Goal: Task Accomplishment & Management: Use online tool/utility

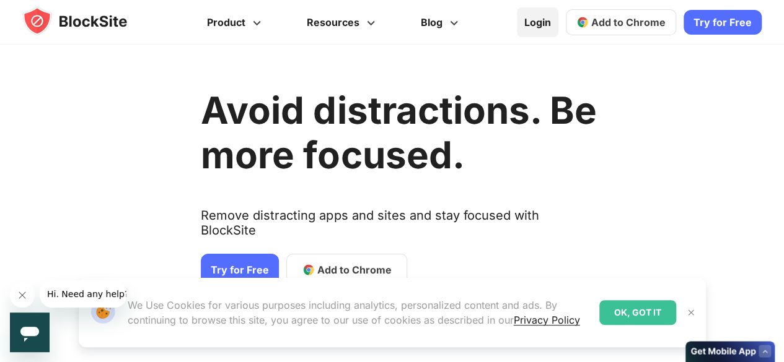
click at [538, 25] on link "Login" at bounding box center [537, 22] width 41 height 30
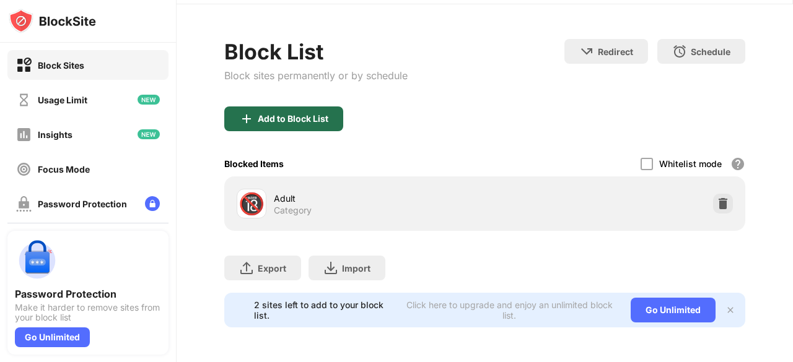
click at [320, 120] on div "Add to Block List" at bounding box center [283, 119] width 119 height 25
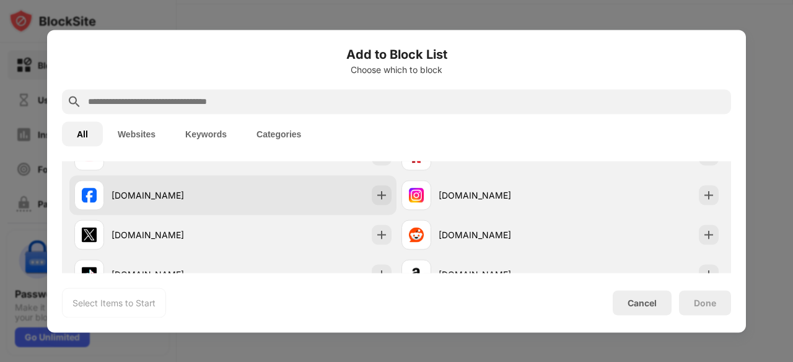
scroll to position [256, 0]
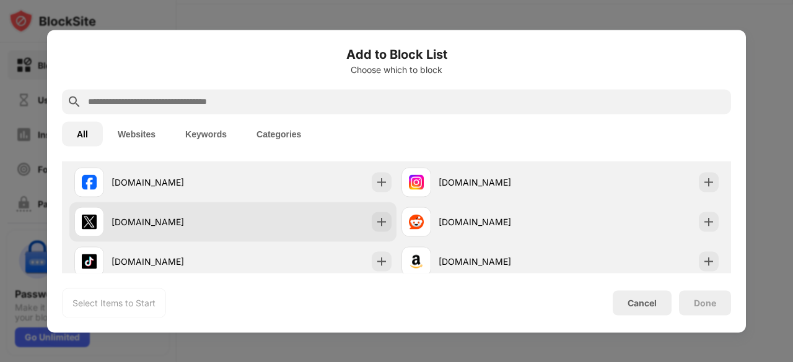
click at [300, 224] on div "x.com" at bounding box center [232, 222] width 327 height 40
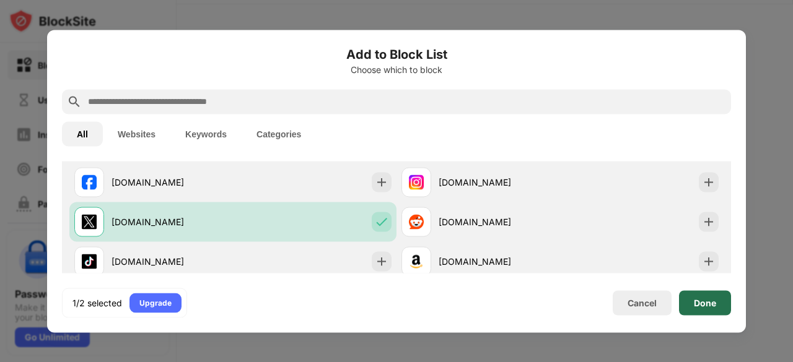
click at [711, 300] on div "Done" at bounding box center [705, 303] width 22 height 10
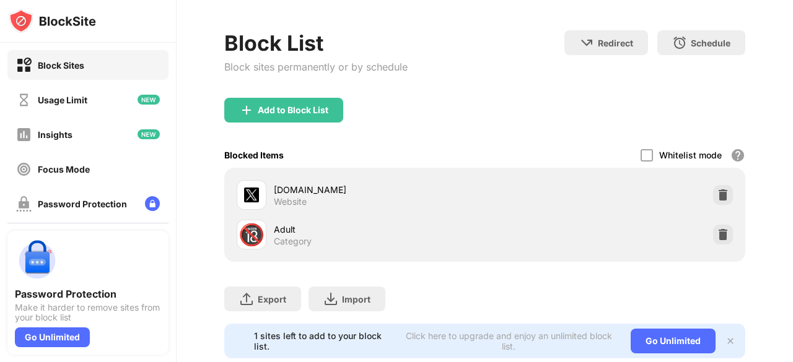
scroll to position [61, 0]
